Goal: Task Accomplishment & Management: Manage account settings

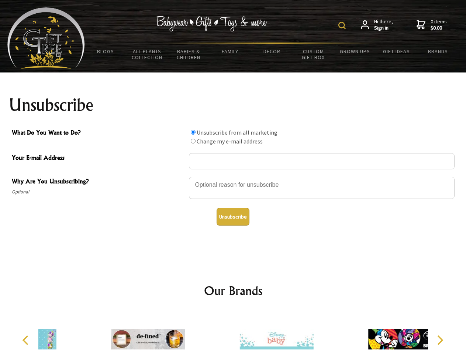
click at [343, 25] on img at bounding box center [342, 25] width 7 height 7
click at [233, 176] on div at bounding box center [322, 189] width 266 height 26
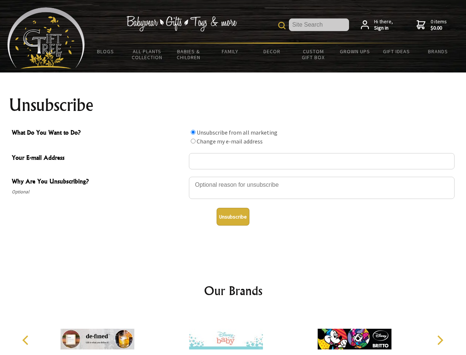
click at [193, 132] on input "What Do You Want to Do?" at bounding box center [193, 132] width 5 height 5
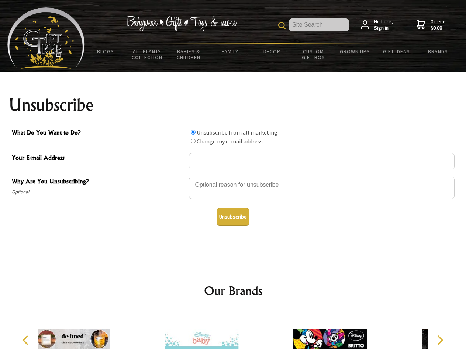
click at [193, 141] on input "What Do You Want to Do?" at bounding box center [193, 140] width 5 height 5
radio input "true"
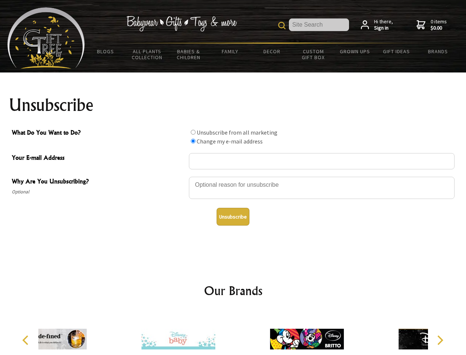
click at [233, 216] on button "Unsubscribe" at bounding box center [233, 217] width 33 height 18
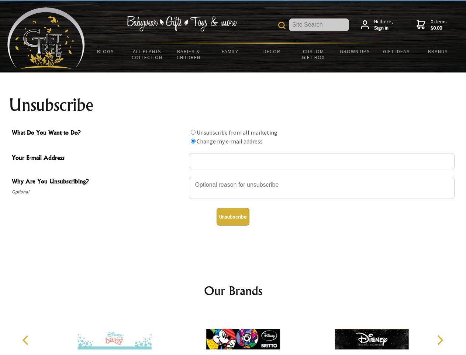
click at [233, 333] on img at bounding box center [243, 338] width 74 height 55
click at [27, 340] on icon "Previous" at bounding box center [26, 340] width 10 height 10
click at [440, 340] on icon "Next" at bounding box center [440, 340] width 10 height 10
